Goal: Task Accomplishment & Management: Manage account settings

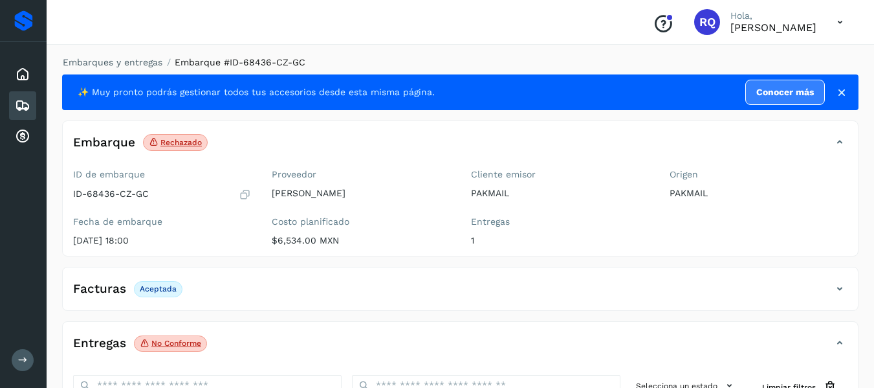
scroll to position [19, 0]
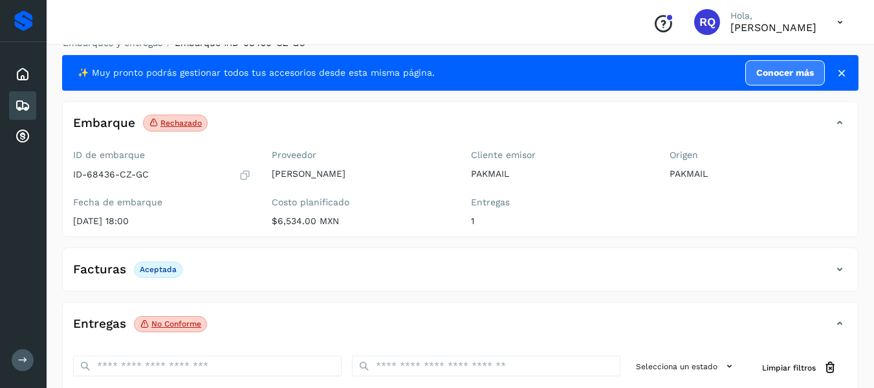
click at [18, 103] on icon at bounding box center [23, 106] width 16 height 16
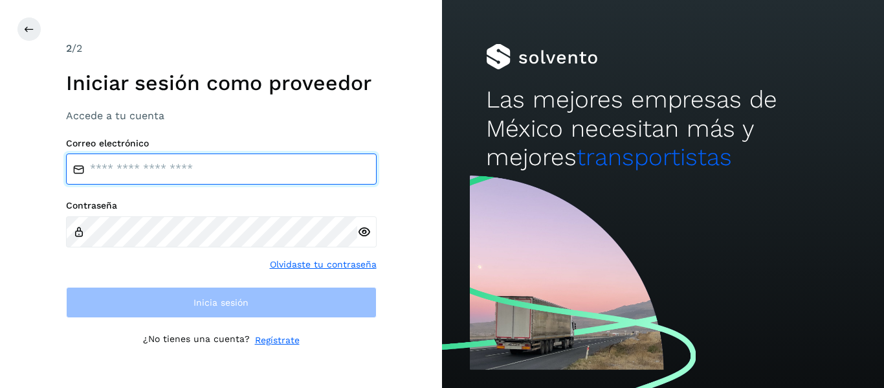
click at [154, 161] on input "email" at bounding box center [221, 168] width 311 height 31
type input "**********"
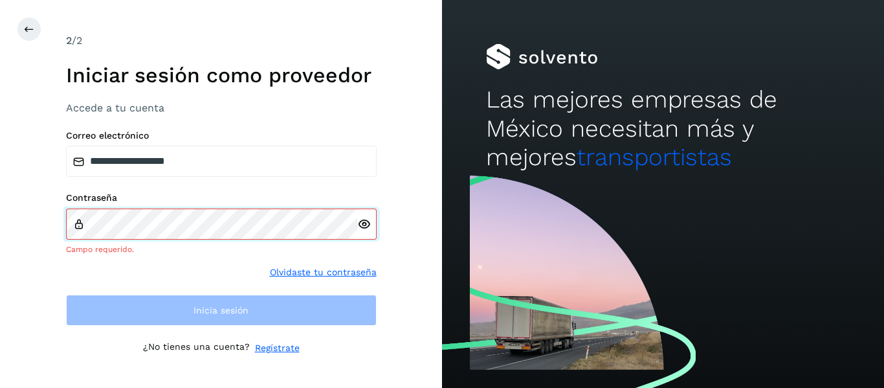
click at [118, 215] on div "Contraseña Campo requerido." at bounding box center [221, 223] width 311 height 63
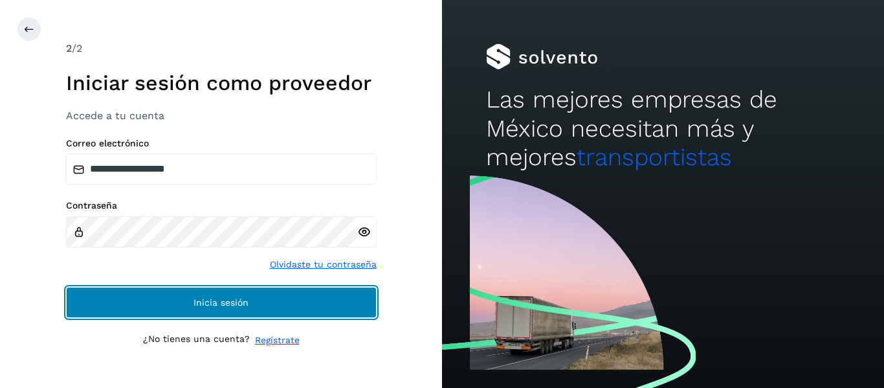
click at [173, 298] on button "Inicia sesión" at bounding box center [221, 302] width 311 height 31
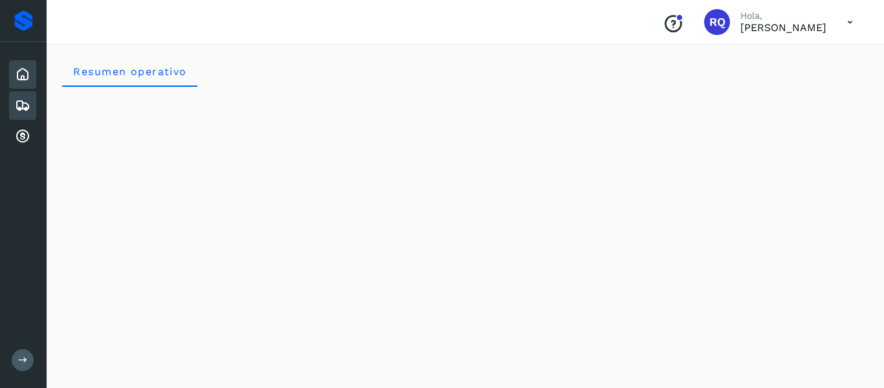
click at [25, 98] on icon at bounding box center [23, 106] width 16 height 16
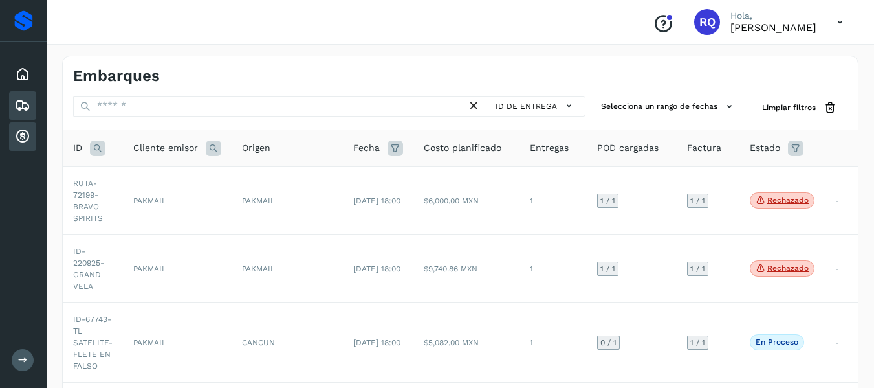
click at [35, 138] on div "Cuentas por cobrar" at bounding box center [22, 136] width 27 height 28
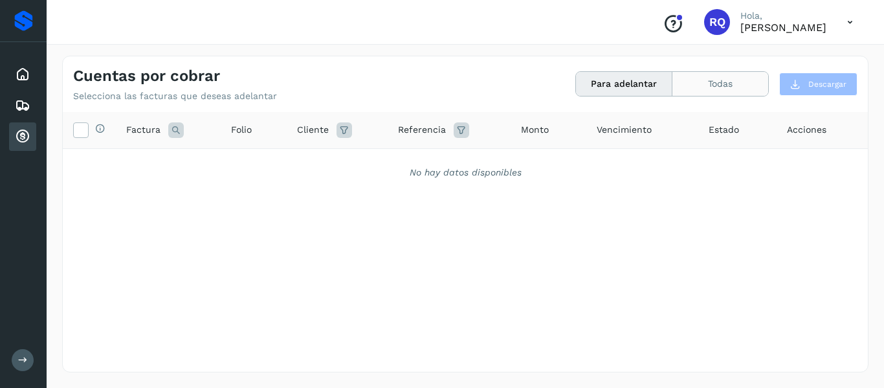
click at [706, 93] on button "Todas" at bounding box center [720, 84] width 96 height 24
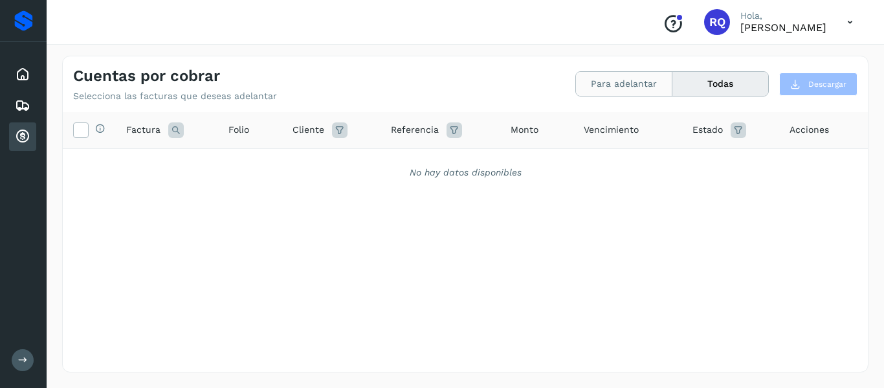
click at [632, 94] on button "Para adelantar" at bounding box center [624, 84] width 96 height 24
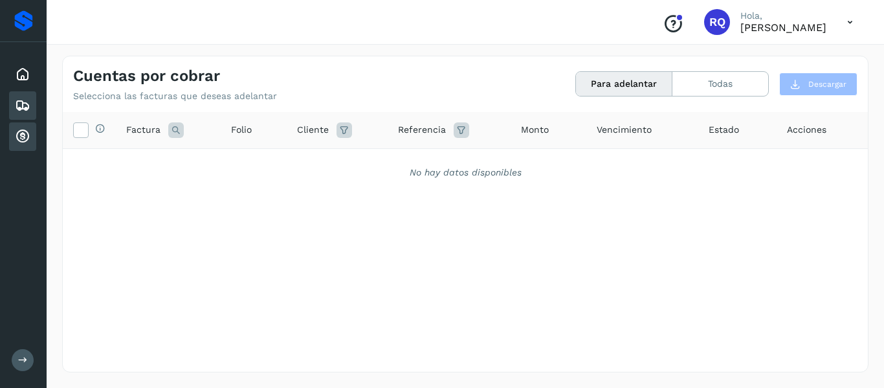
click at [17, 107] on icon at bounding box center [23, 106] width 16 height 16
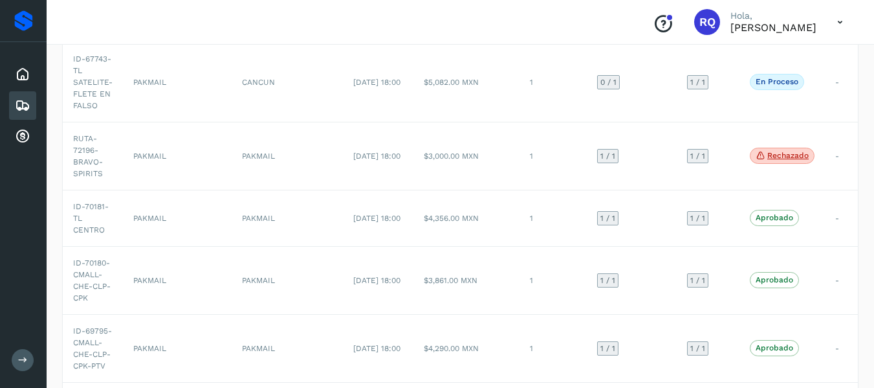
scroll to position [261, 0]
click at [839, 216] on td "-" at bounding box center [842, 217] width 34 height 56
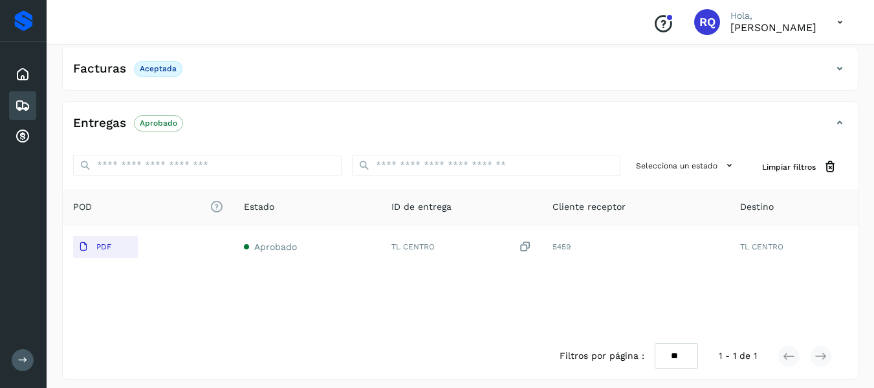
scroll to position [227, 0]
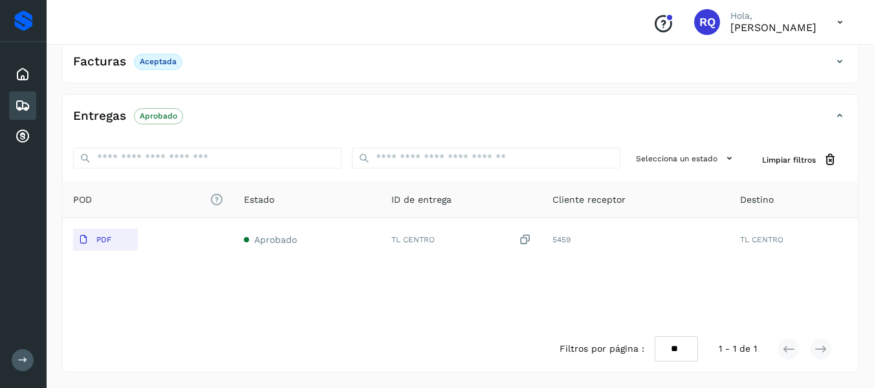
click at [19, 109] on icon at bounding box center [23, 106] width 16 height 16
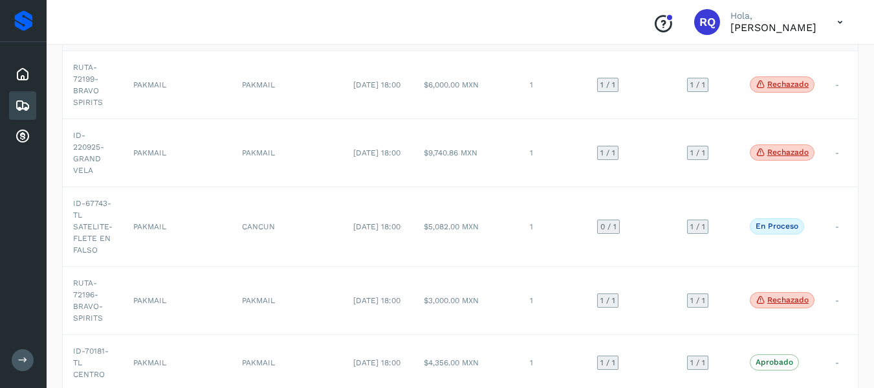
scroll to position [261, 0]
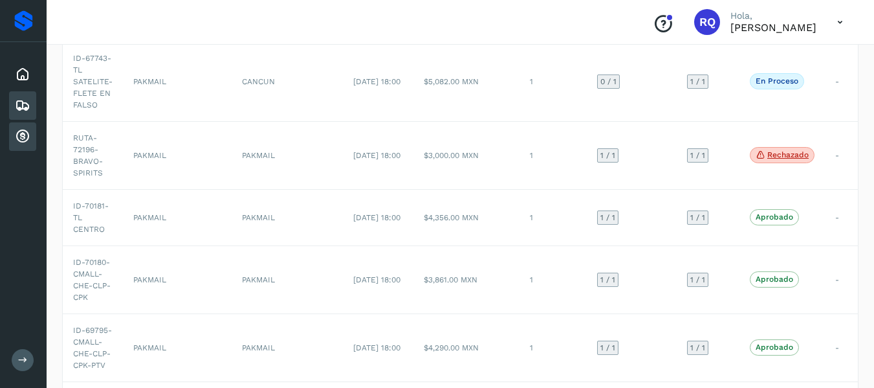
click at [32, 148] on div "Cuentas por cobrar" at bounding box center [22, 136] width 27 height 28
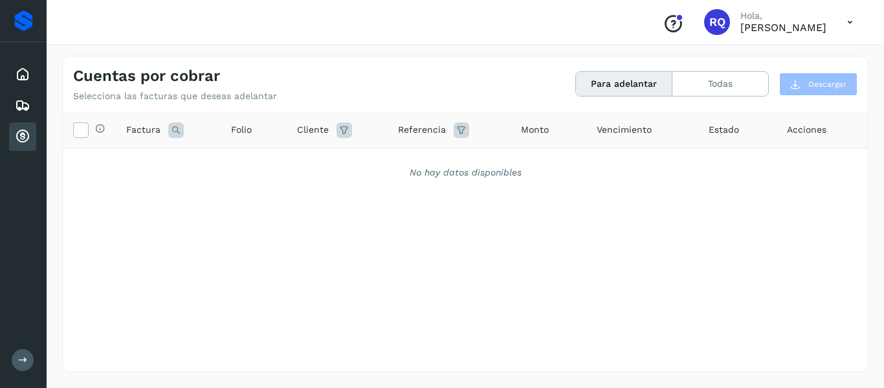
click at [857, 294] on div "Selecciona todas las facturas disponibles para adelanto Factura Folio Cliente R…" at bounding box center [465, 215] width 805 height 206
click at [667, 87] on button "Para adelantar" at bounding box center [624, 84] width 96 height 24
click at [692, 87] on button "Todas" at bounding box center [720, 84] width 96 height 24
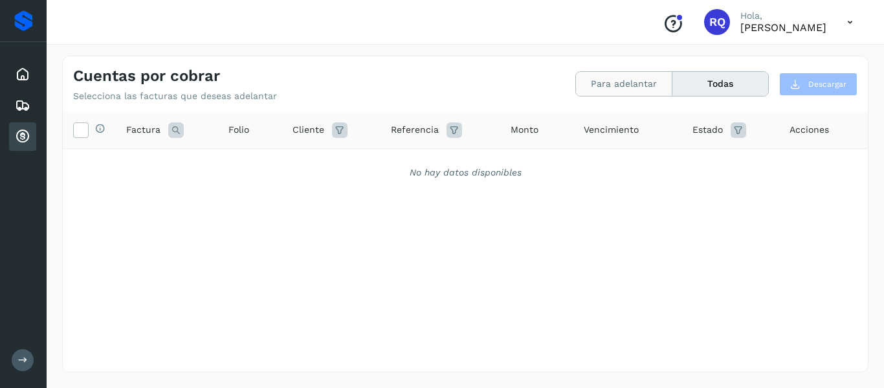
click at [622, 83] on button "Para adelantar" at bounding box center [624, 84] width 96 height 24
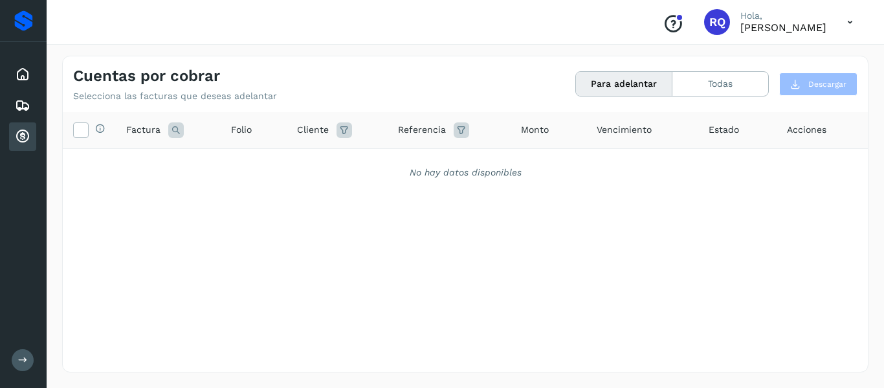
click at [340, 131] on icon at bounding box center [344, 130] width 16 height 16
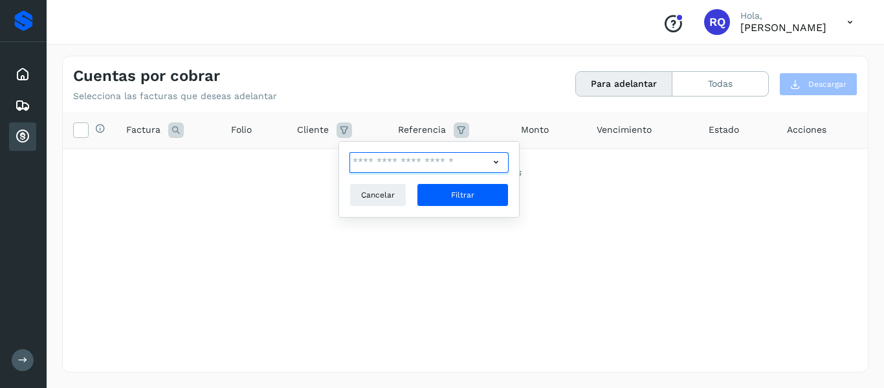
click at [419, 161] on input "text" at bounding box center [419, 162] width 140 height 21
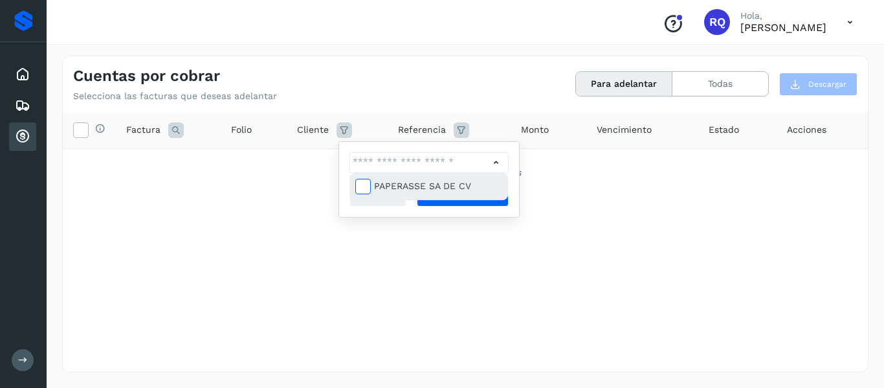
click at [364, 184] on icon at bounding box center [362, 185] width 13 height 13
type input "**********"
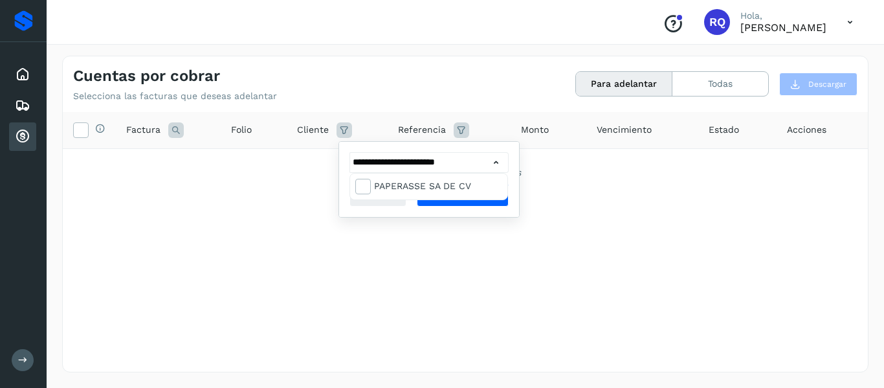
click at [495, 171] on div at bounding box center [442, 194] width 884 height 388
click at [480, 188] on button "Filtrar" at bounding box center [463, 194] width 92 height 23
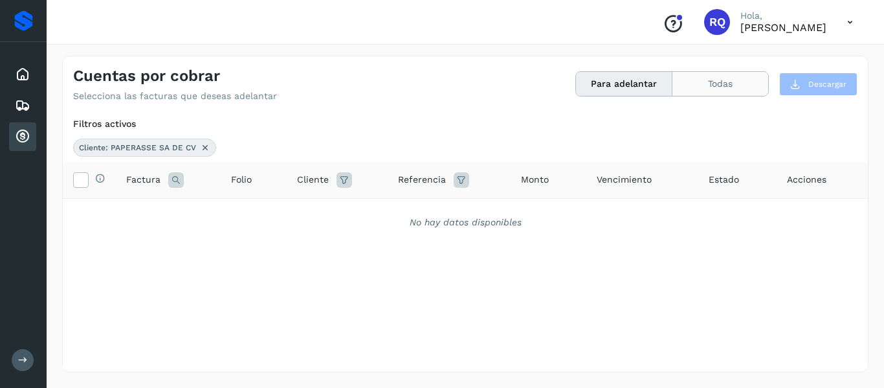
click at [711, 76] on button "Todas" at bounding box center [720, 84] width 96 height 24
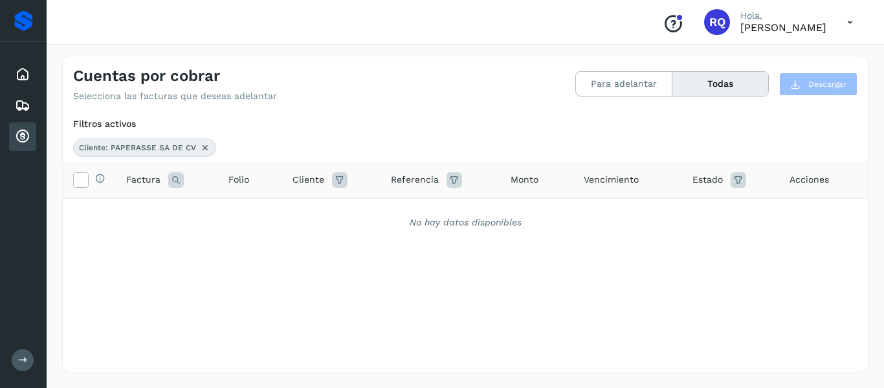
click at [168, 179] on icon at bounding box center [176, 180] width 16 height 16
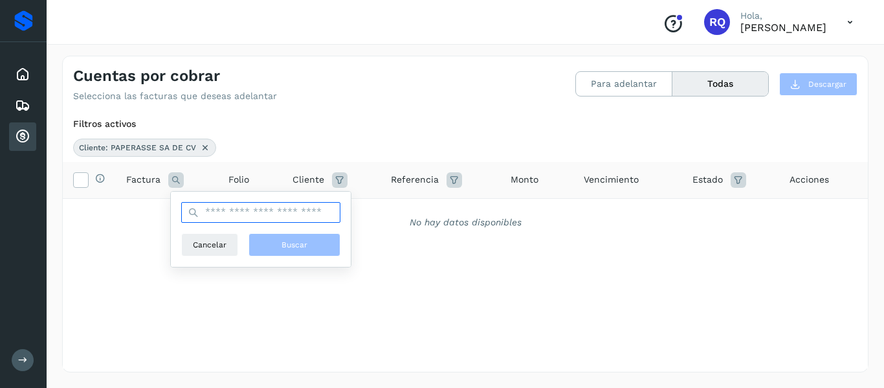
click at [245, 213] on input "text" at bounding box center [260, 212] width 159 height 21
click at [335, 182] on icon at bounding box center [340, 180] width 16 height 16
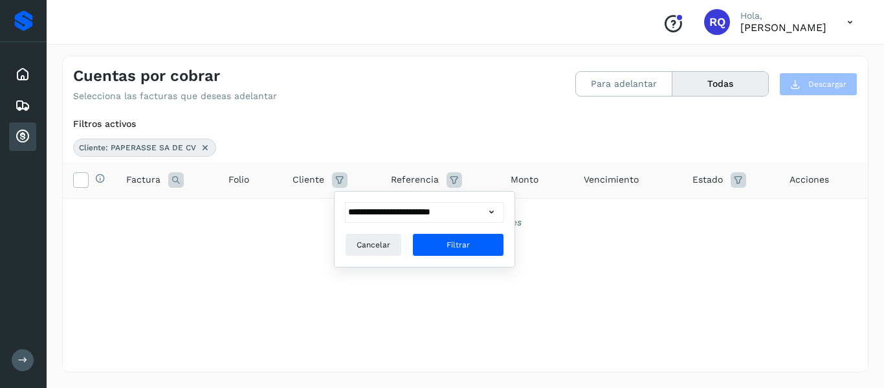
click at [455, 190] on th "Referencia" at bounding box center [440, 180] width 120 height 37
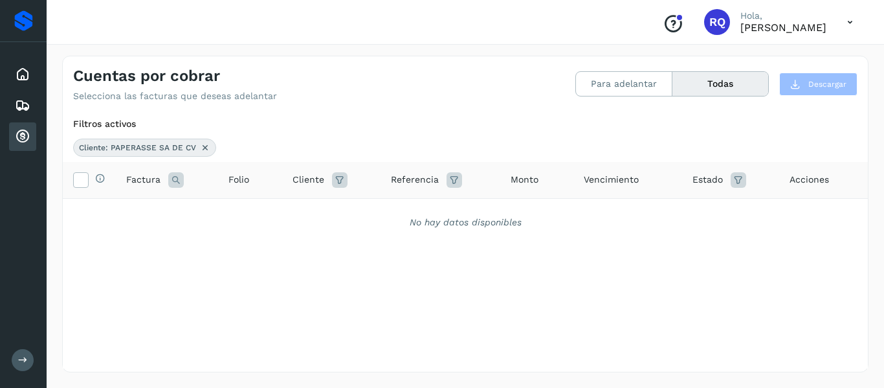
click at [451, 180] on icon at bounding box center [454, 180] width 16 height 16
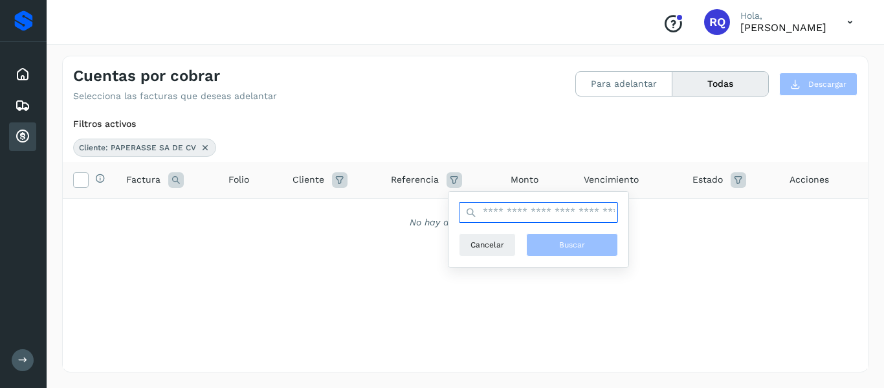
click at [497, 209] on input "text" at bounding box center [538, 212] width 159 height 21
click at [709, 176] on span "Estado" at bounding box center [707, 180] width 30 height 14
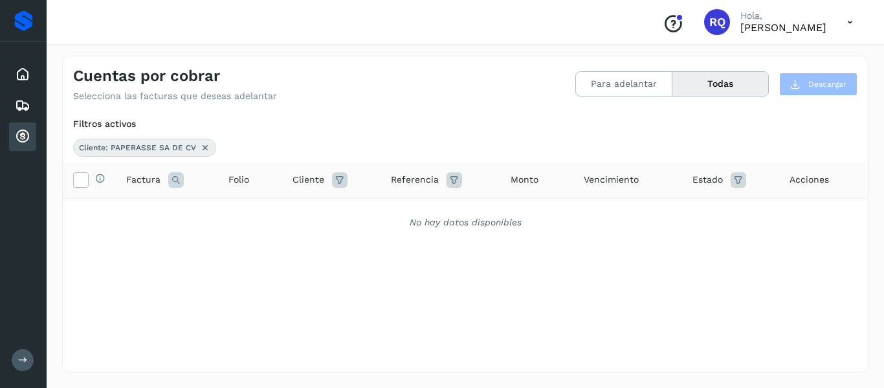
click at [734, 180] on icon at bounding box center [738, 180] width 16 height 16
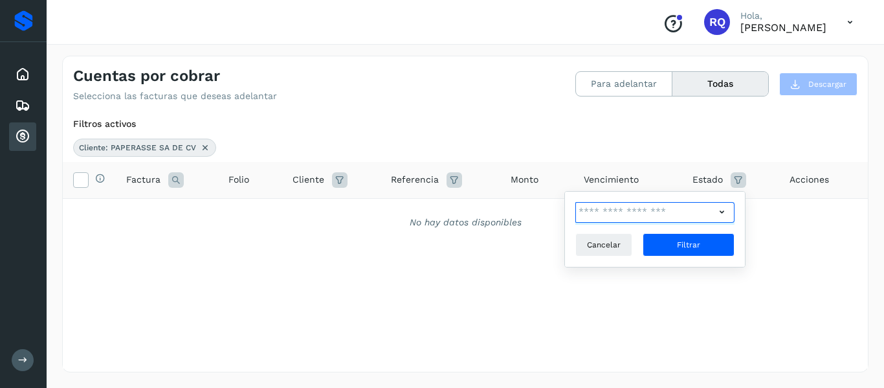
click at [651, 212] on input "text" at bounding box center [645, 212] width 140 height 21
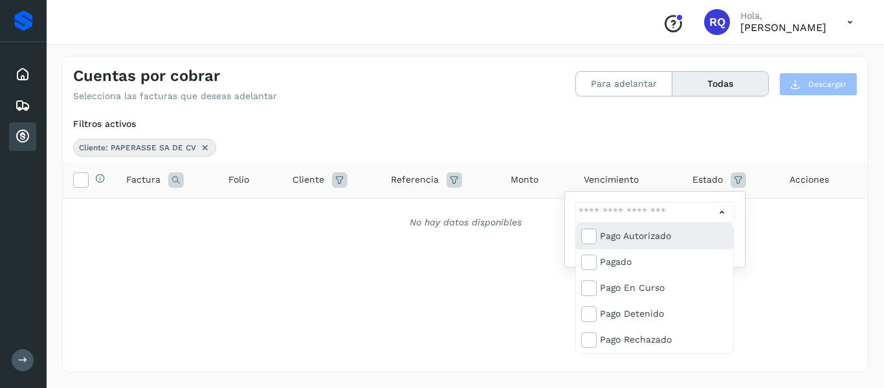
click at [635, 246] on div "Pago Autorizado" at bounding box center [654, 236] width 157 height 26
type input "**********"
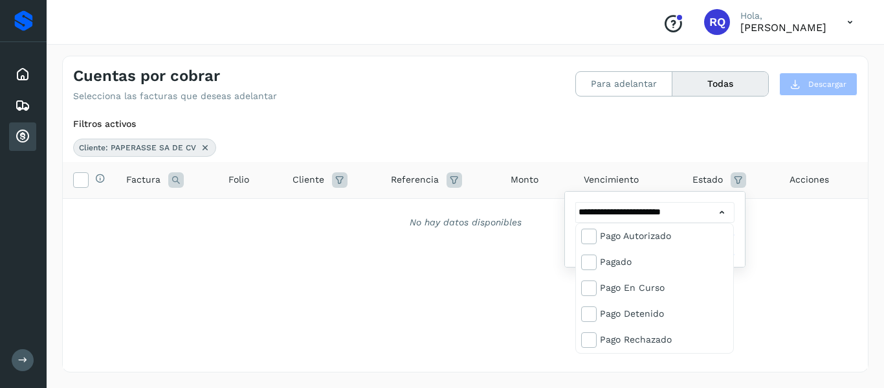
click at [719, 213] on div at bounding box center [442, 194] width 884 height 388
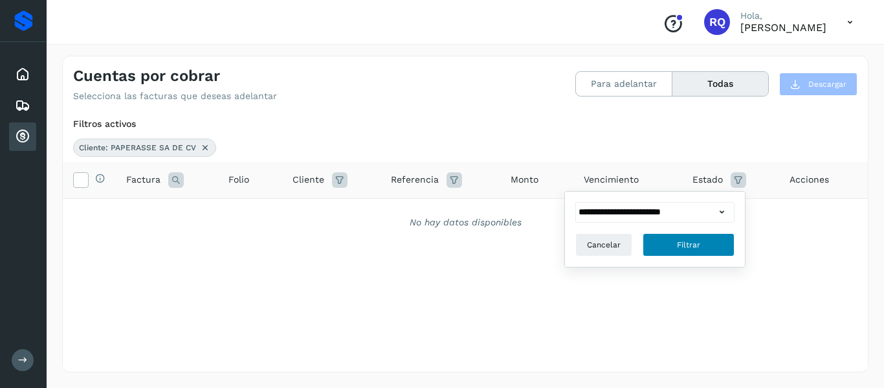
click at [712, 235] on button "Filtrar" at bounding box center [688, 244] width 92 height 23
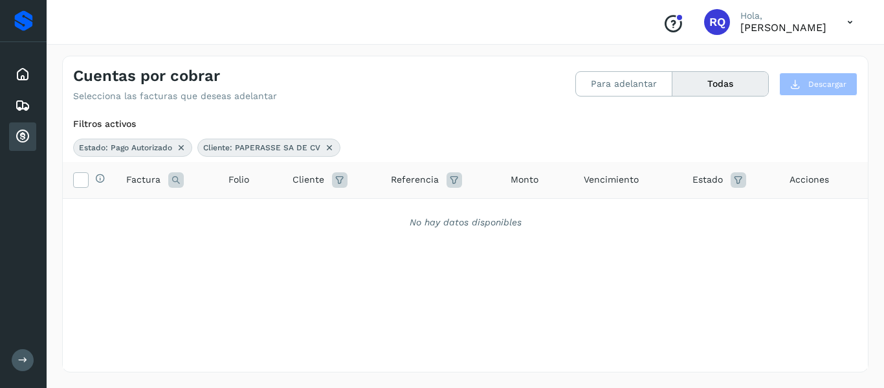
click at [182, 148] on icon at bounding box center [181, 147] width 10 height 10
click at [24, 135] on icon at bounding box center [23, 137] width 16 height 16
click at [204, 148] on icon at bounding box center [205, 147] width 10 height 10
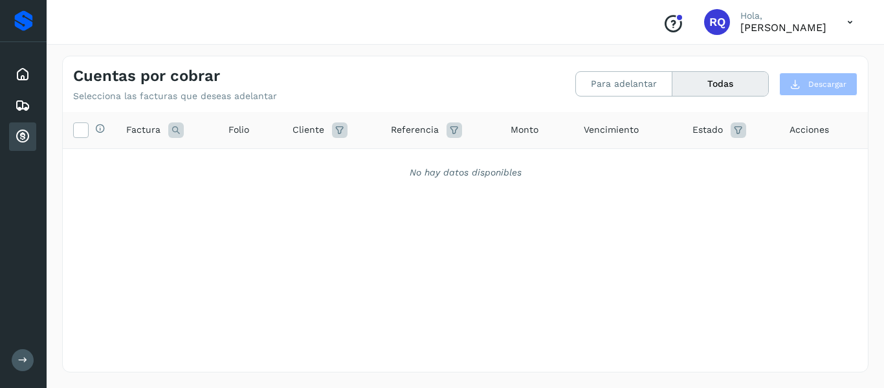
click at [26, 144] on icon at bounding box center [23, 137] width 16 height 16
click at [30, 133] on icon at bounding box center [23, 137] width 16 height 16
click at [17, 102] on icon at bounding box center [23, 106] width 16 height 16
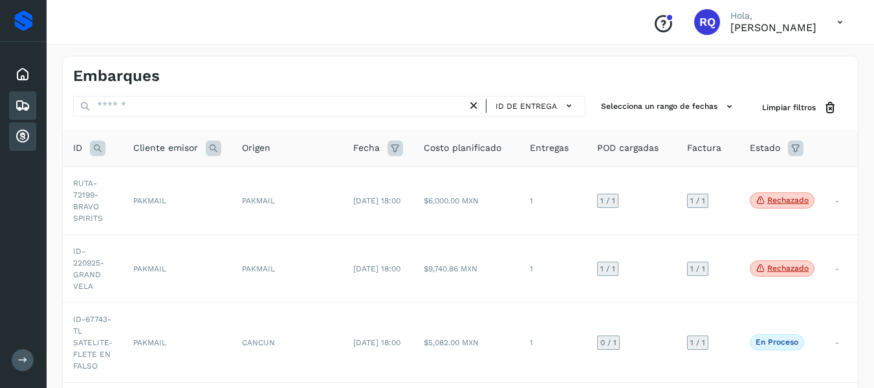
click at [26, 129] on icon at bounding box center [23, 137] width 16 height 16
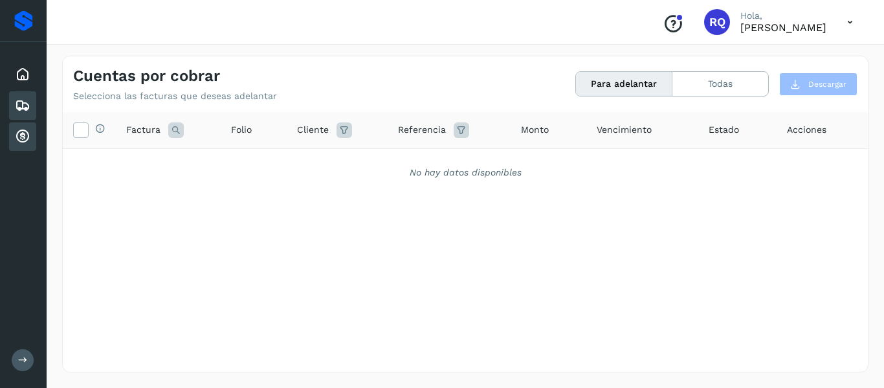
click at [22, 102] on icon at bounding box center [23, 106] width 16 height 16
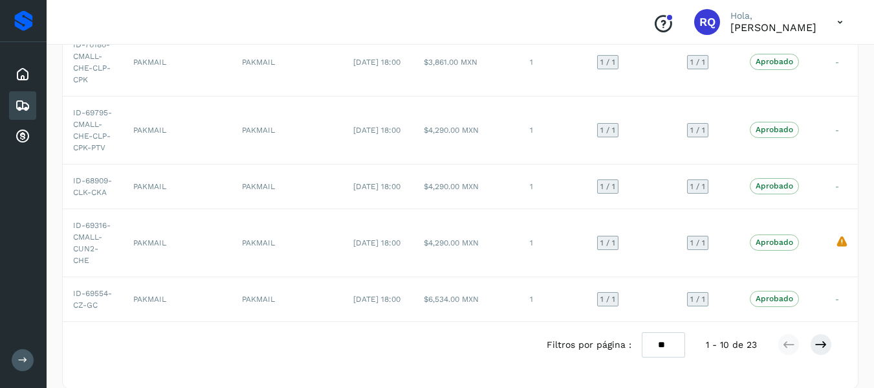
scroll to position [495, 0]
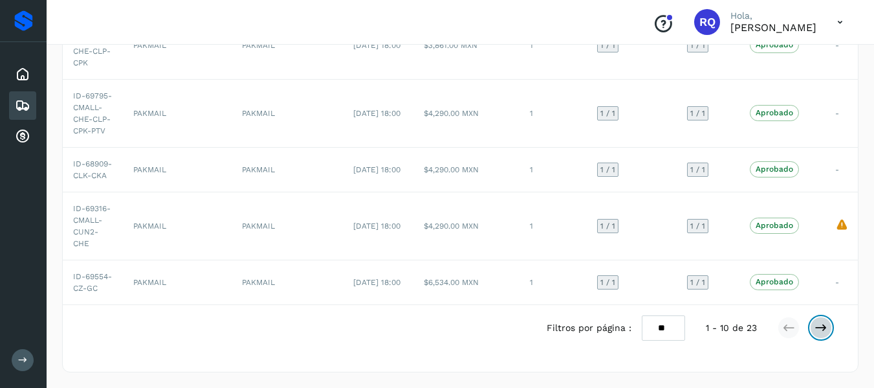
click at [821, 332] on icon at bounding box center [821, 327] width 13 height 13
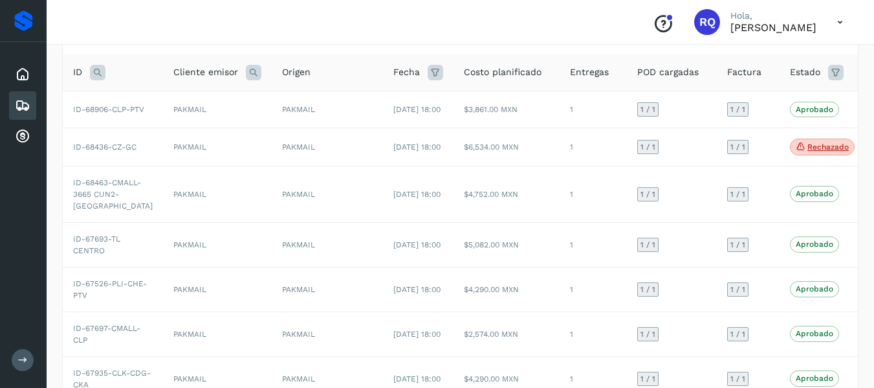
scroll to position [74, 0]
